Goal: Transaction & Acquisition: Book appointment/travel/reservation

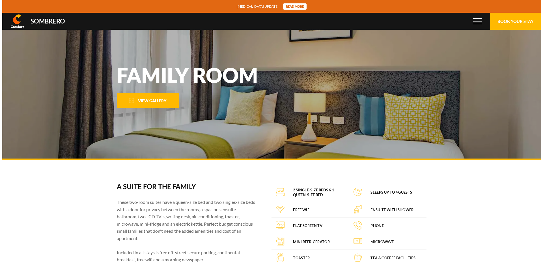
scroll to position [37692, 0]
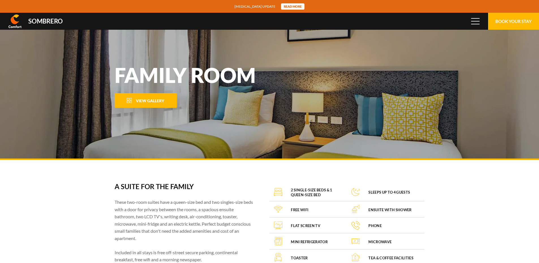
click at [166, 104] on button "View Gallery" at bounding box center [146, 100] width 62 height 15
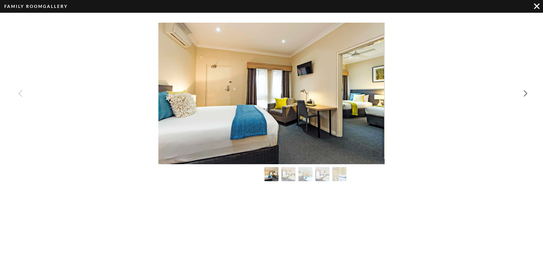
click at [359, 111] on img "Image Gallery" at bounding box center [272, 94] width 226 height 142
click at [525, 95] on img "Next slide" at bounding box center [526, 93] width 7 height 7
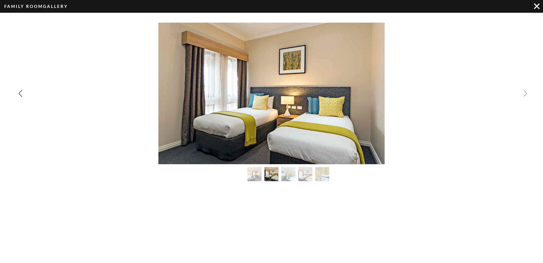
click at [525, 95] on img "Next slide" at bounding box center [526, 93] width 7 height 7
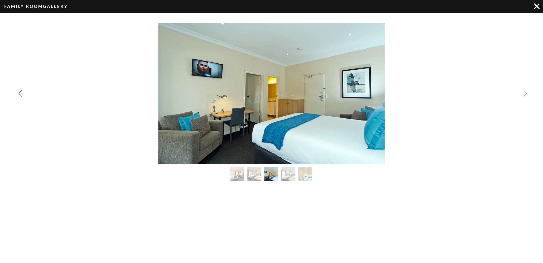
click at [525, 95] on img "Next slide" at bounding box center [526, 93] width 7 height 7
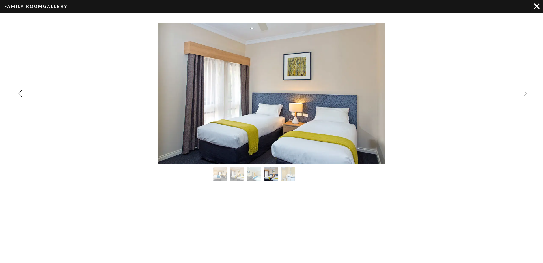
click at [525, 95] on img "Next slide" at bounding box center [526, 93] width 7 height 7
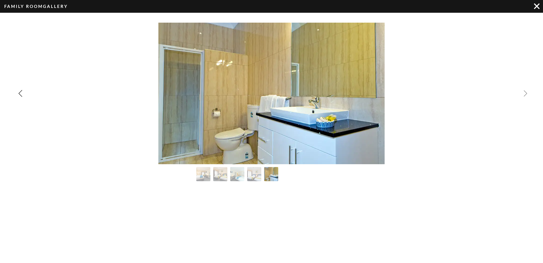
click at [525, 95] on div "Image Gallery" at bounding box center [271, 94] width 543 height 142
click at [535, 5] on img "Image Gallery" at bounding box center [537, 6] width 6 height 6
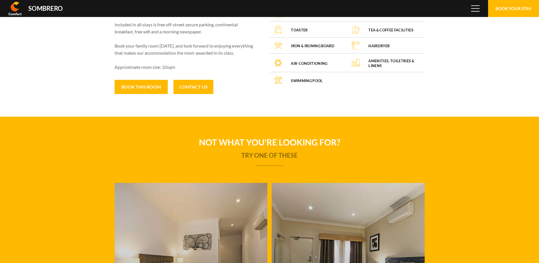
scroll to position [37692, 0]
drag, startPoint x: 153, startPoint y: 89, endPoint x: 170, endPoint y: 112, distance: 28.0
click at [170, 112] on section "A suite for the family These two-room suites have a queen-size bed and two sing…" at bounding box center [269, 24] width 539 height 185
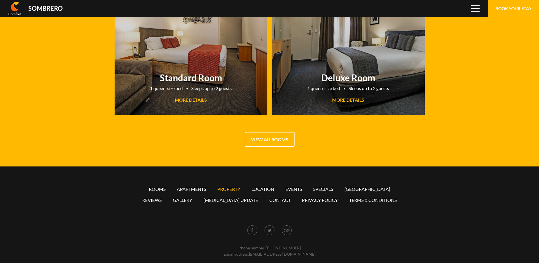
click at [203, 183] on link "Property" at bounding box center [228, 188] width 23 height 5
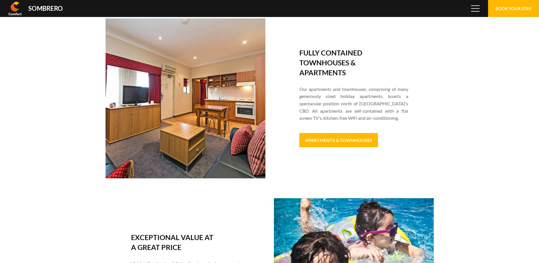
scroll to position [37692, 0]
click at [203, 139] on link "Apartments & Townhouses" at bounding box center [338, 140] width 79 height 14
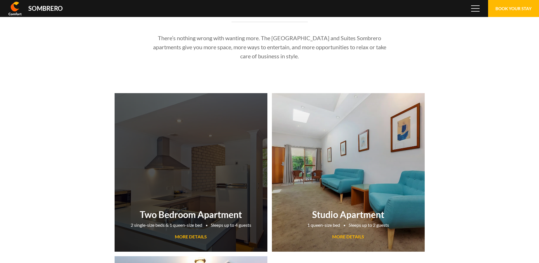
click at [203, 147] on link "Two Bedroom Apartment 2 single-size beds & 1 queen-size bed Sleeps up to 4 gues…" at bounding box center [191, 172] width 153 height 159
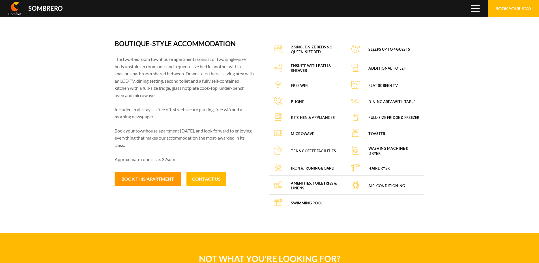
click at [151, 179] on button "Book this apartment" at bounding box center [148, 179] width 66 height 14
